Goal: Check status

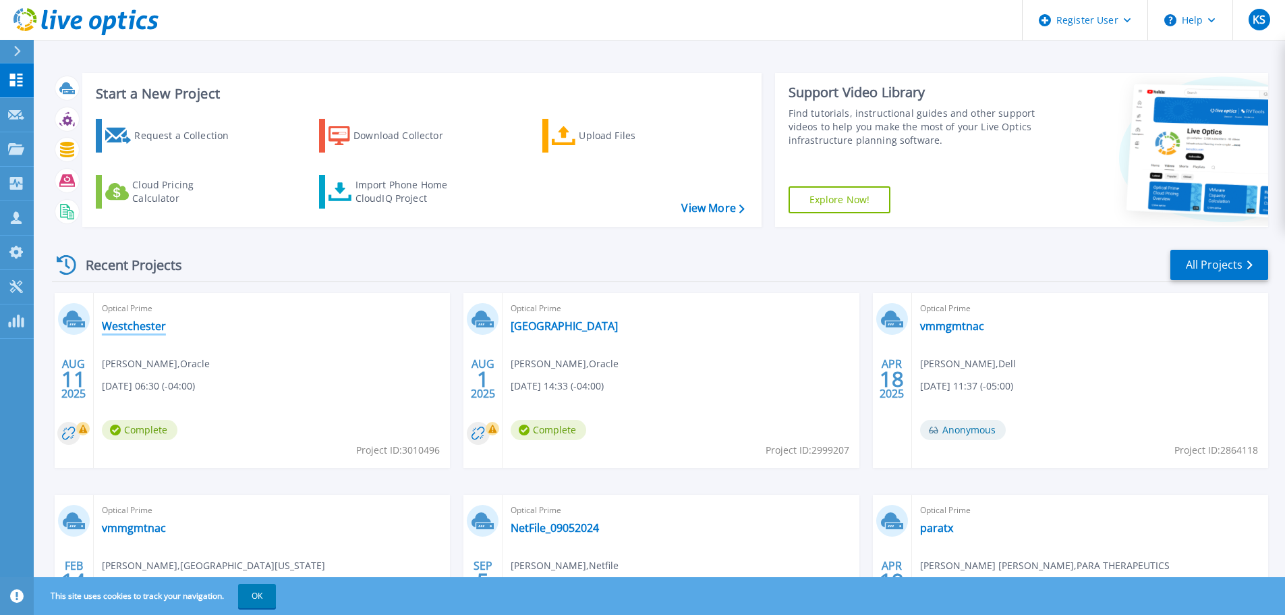
click at [145, 329] on link "Westchester" at bounding box center [134, 325] width 64 height 13
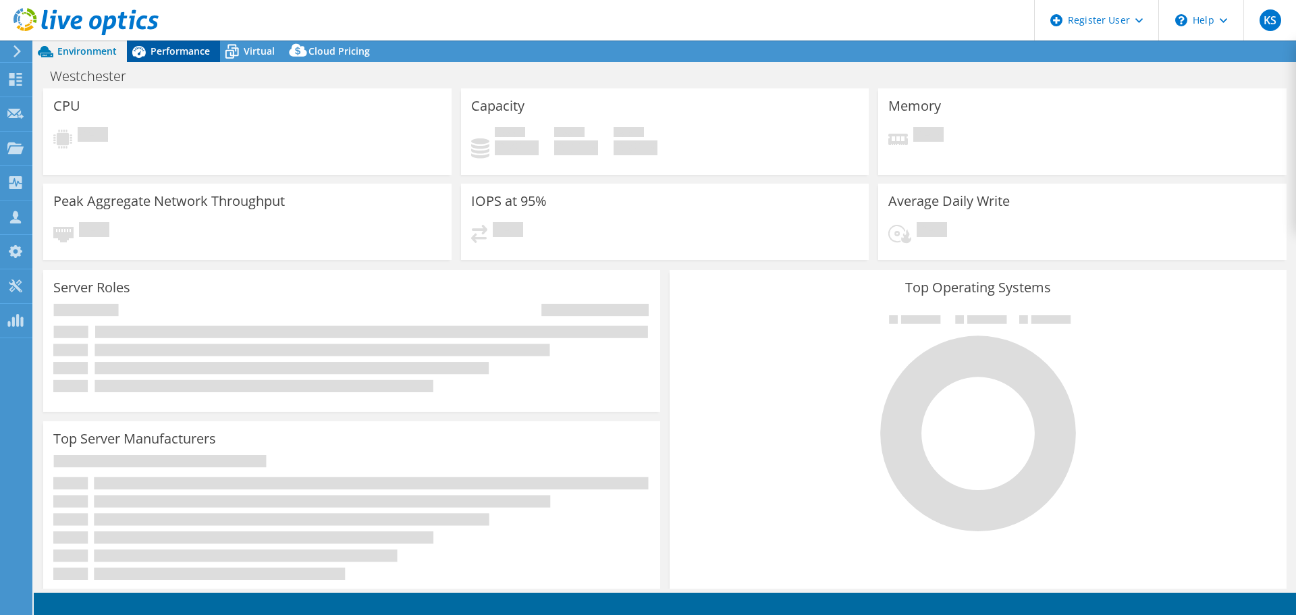
select select "USD"
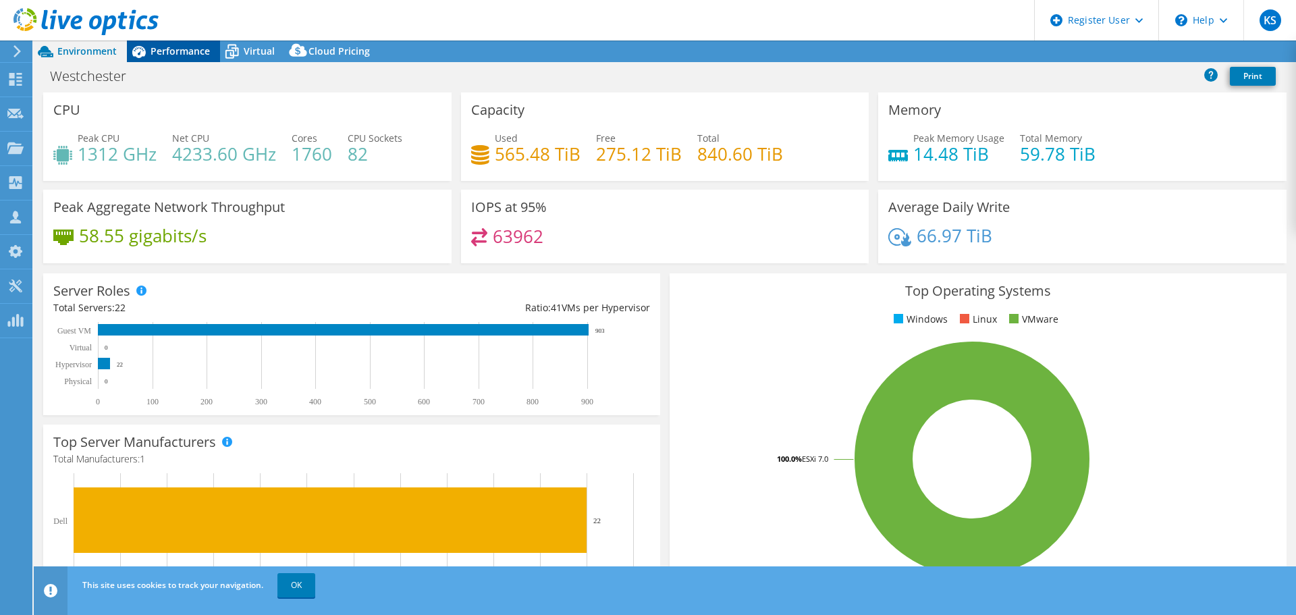
click at [165, 45] on span "Performance" at bounding box center [179, 51] width 59 height 13
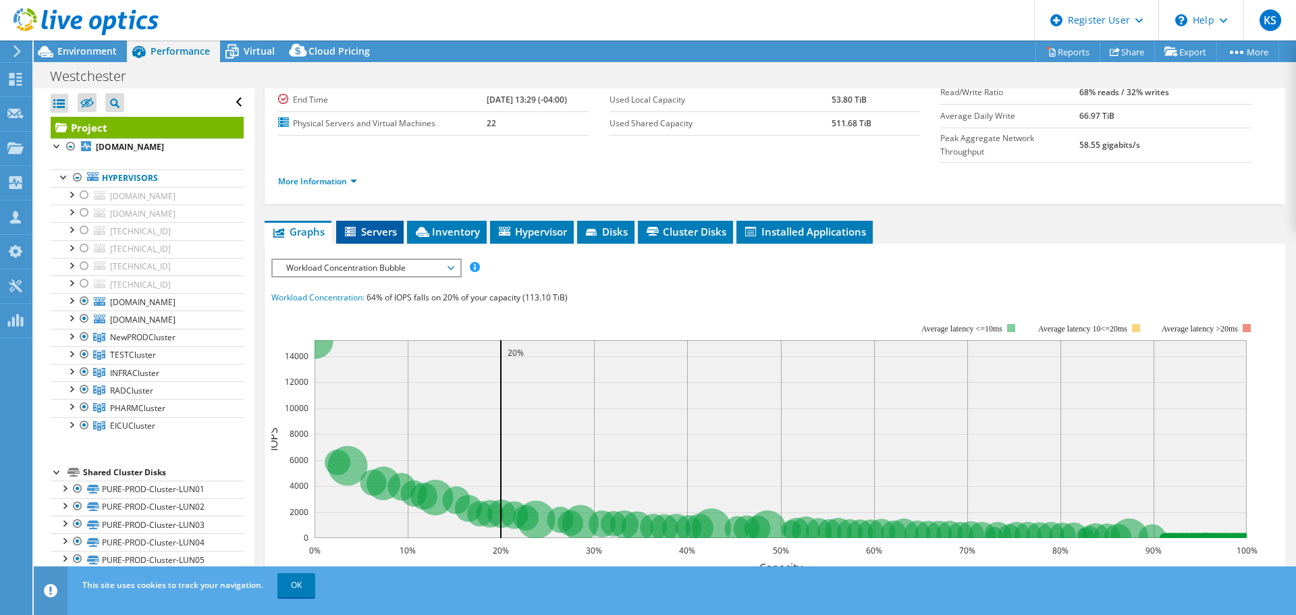
click at [374, 225] on span "Servers" at bounding box center [370, 231] width 54 height 13
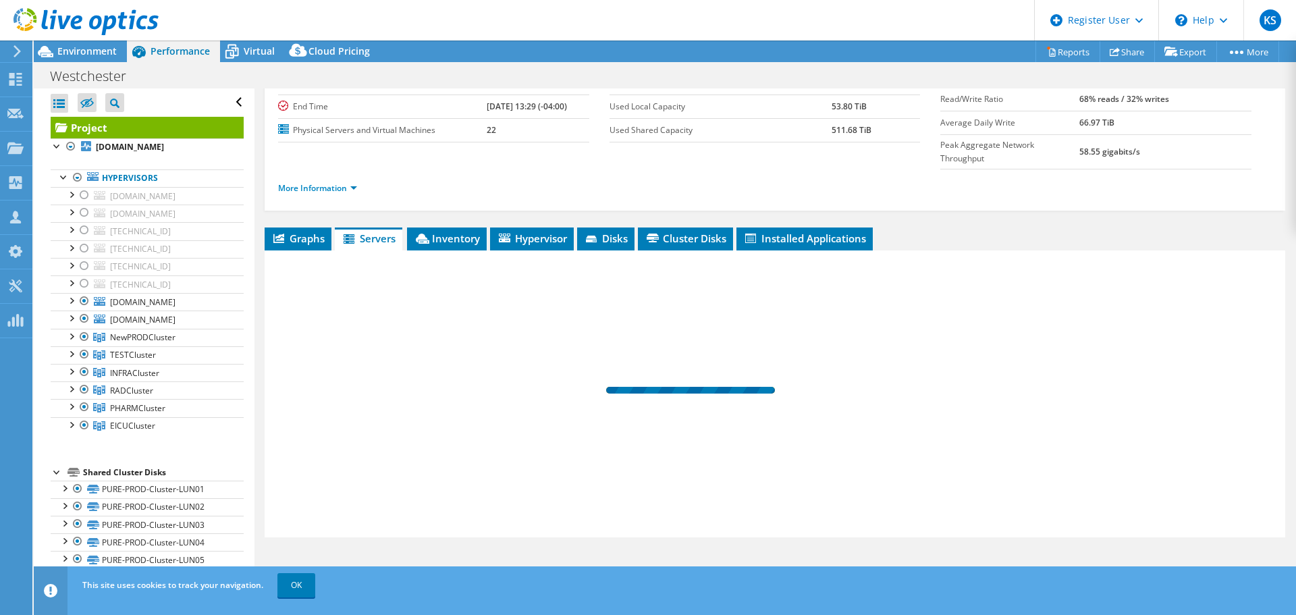
scroll to position [101, 0]
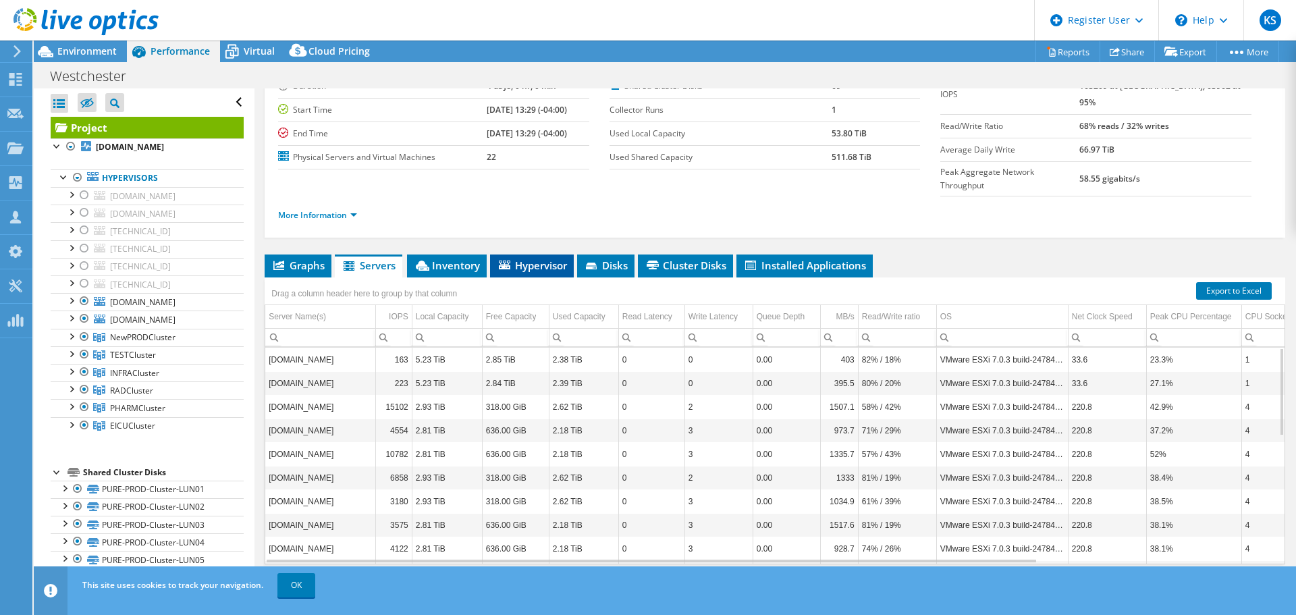
click at [546, 258] on span "Hypervisor" at bounding box center [532, 264] width 70 height 13
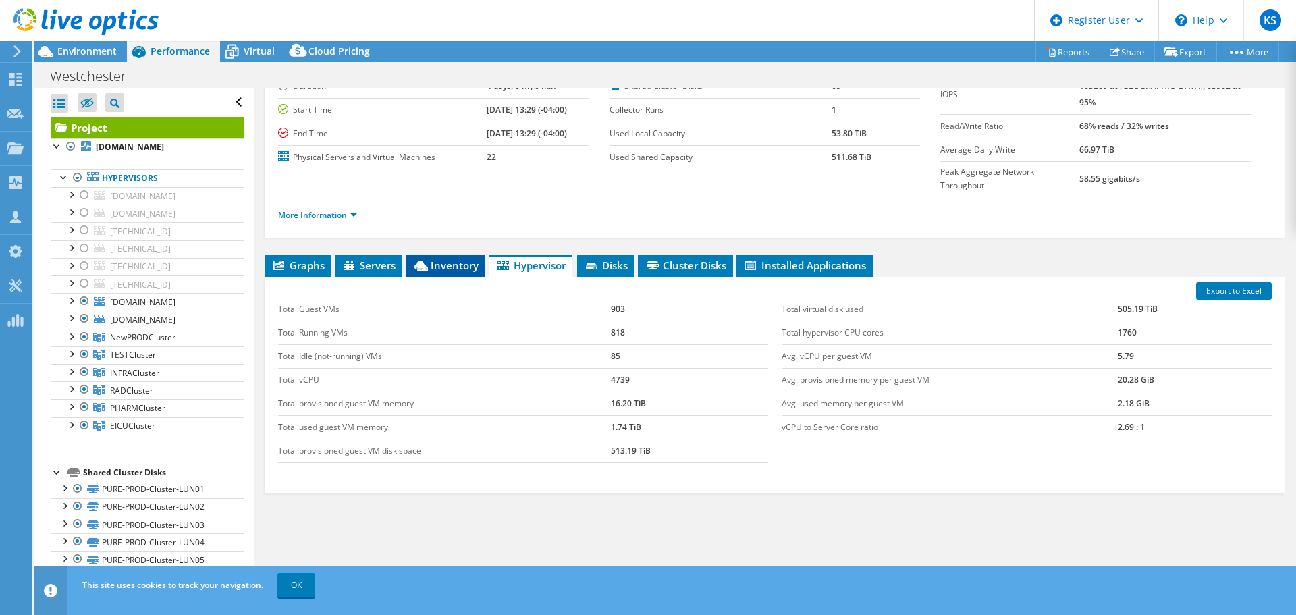
click at [443, 258] on span "Inventory" at bounding box center [445, 264] width 66 height 13
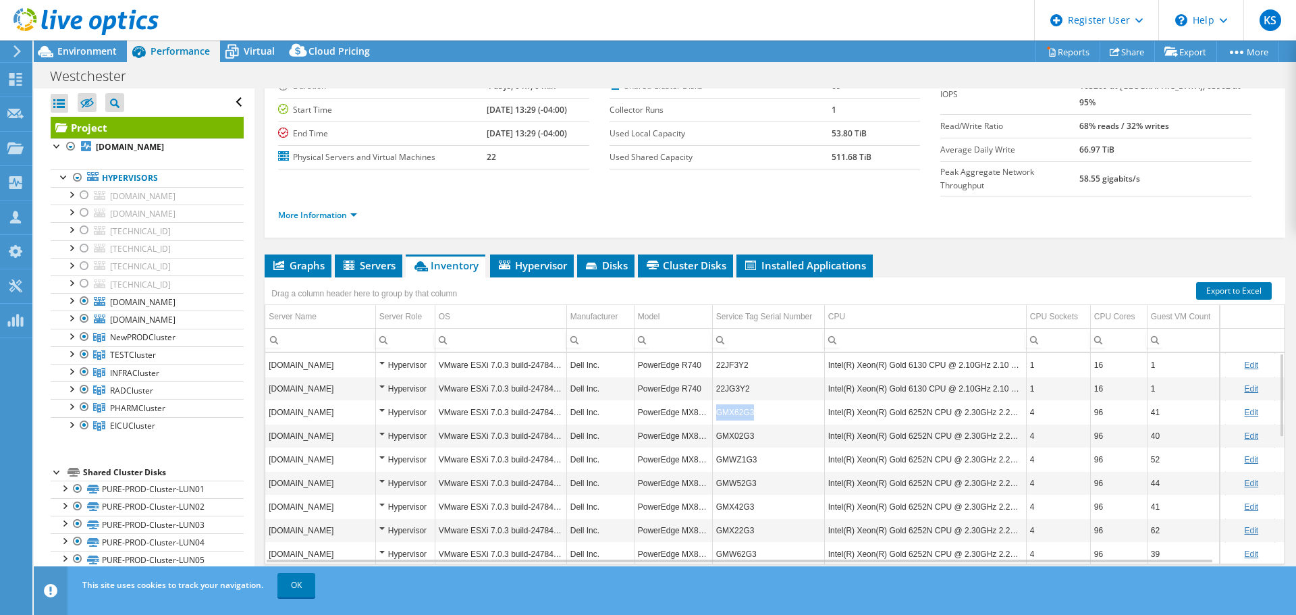
drag, startPoint x: 713, startPoint y: 385, endPoint x: 754, endPoint y: 387, distance: 40.5
click at [754, 400] on td "GMX62G3" at bounding box center [768, 412] width 112 height 24
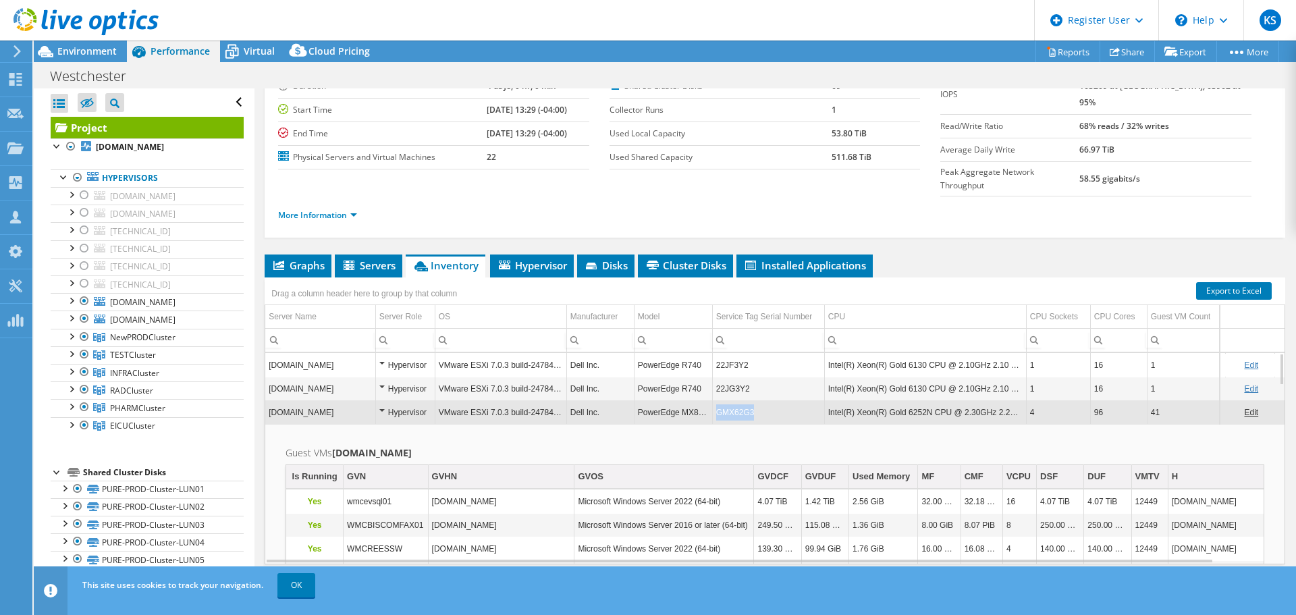
drag, startPoint x: 715, startPoint y: 384, endPoint x: 760, endPoint y: 384, distance: 45.2
click at [760, 400] on td "GMX62G3" at bounding box center [768, 412] width 112 height 24
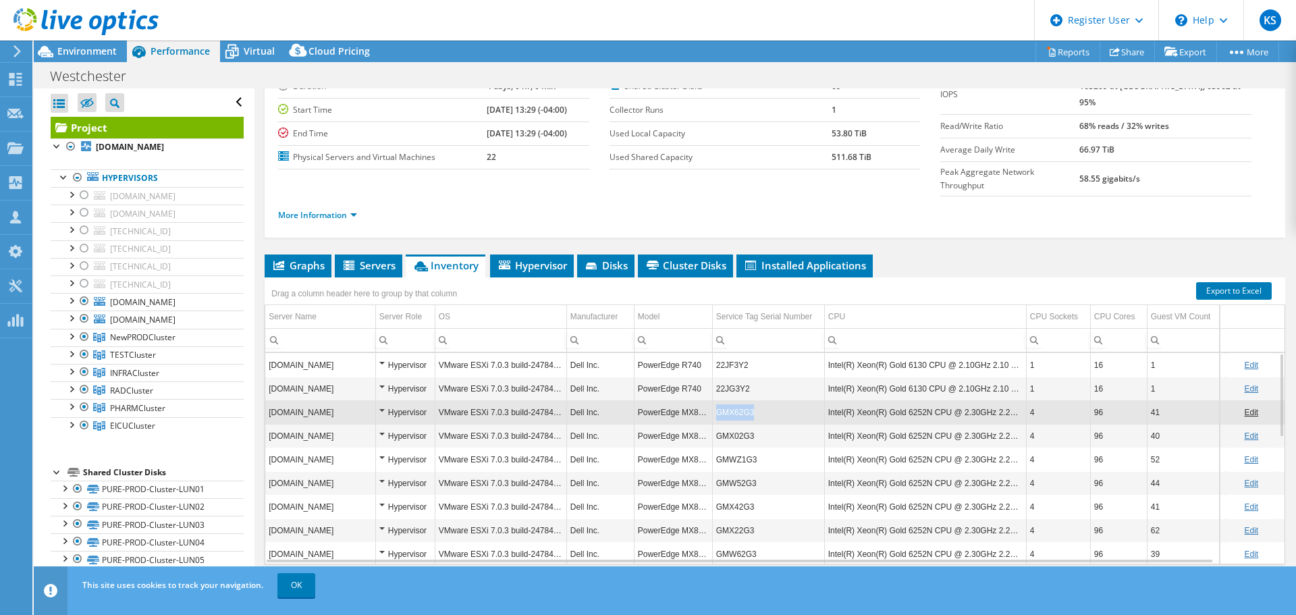
drag, startPoint x: 715, startPoint y: 389, endPoint x: 753, endPoint y: 389, distance: 37.8
click at [753, 400] on td "GMX62G3" at bounding box center [768, 412] width 112 height 24
